Goal: Task Accomplishment & Management: Use online tool/utility

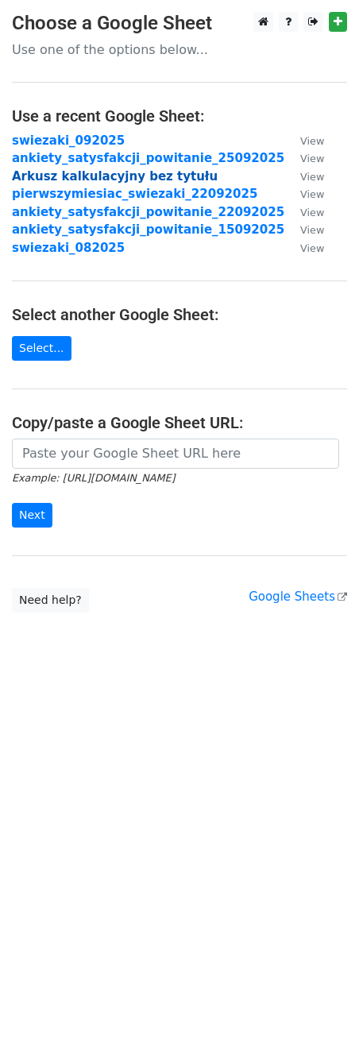
drag, startPoint x: 0, startPoint y: 0, endPoint x: 133, endPoint y: 178, distance: 222.0
click at [133, 178] on strong "Arkusz kalkulacyjny bez tytułu" at bounding box center [115, 176] width 206 height 14
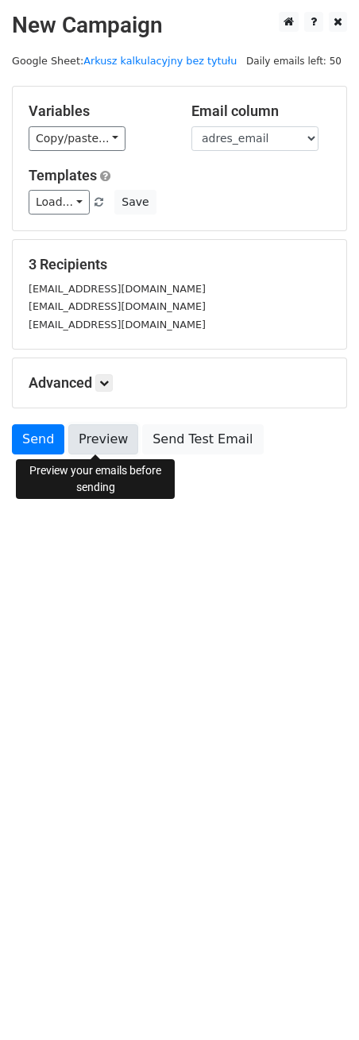
click at [103, 437] on link "Preview" at bounding box center [103, 439] width 70 height 30
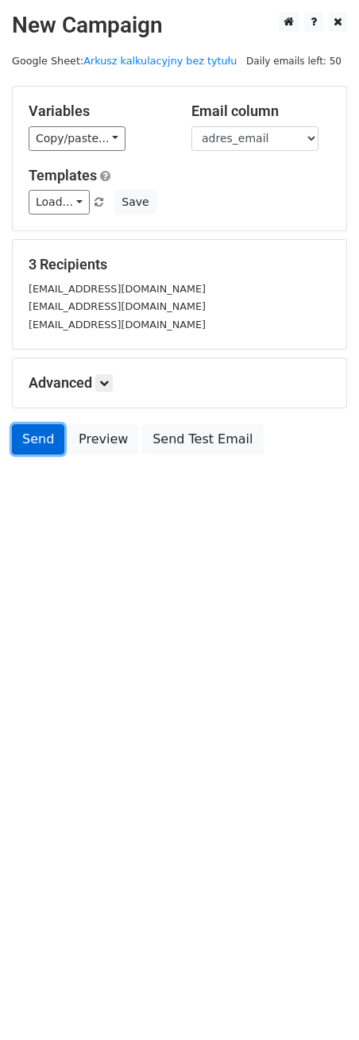
click at [27, 430] on link "Send" at bounding box center [38, 439] width 52 height 30
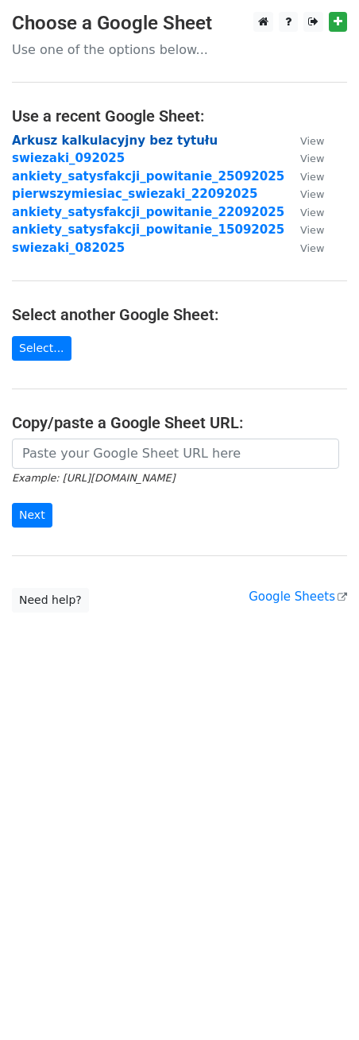
click at [94, 143] on strong "Arkusz kalkulacyjny bez tytułu" at bounding box center [115, 141] width 206 height 14
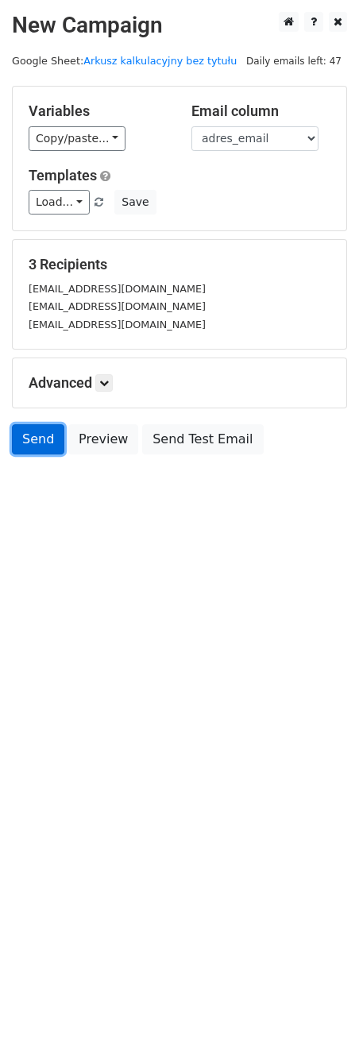
click at [47, 448] on link "Send" at bounding box center [38, 439] width 52 height 30
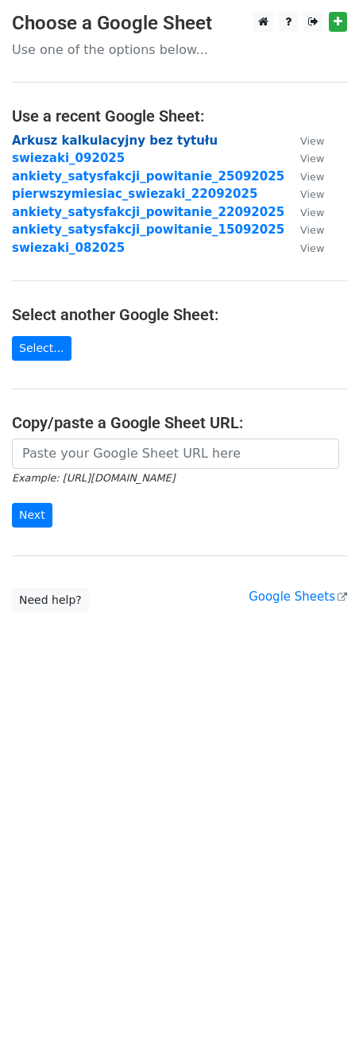
click at [119, 140] on strong "Arkusz kalkulacyjny bez tytułu" at bounding box center [115, 141] width 206 height 14
